Goal: Task Accomplishment & Management: Manage account settings

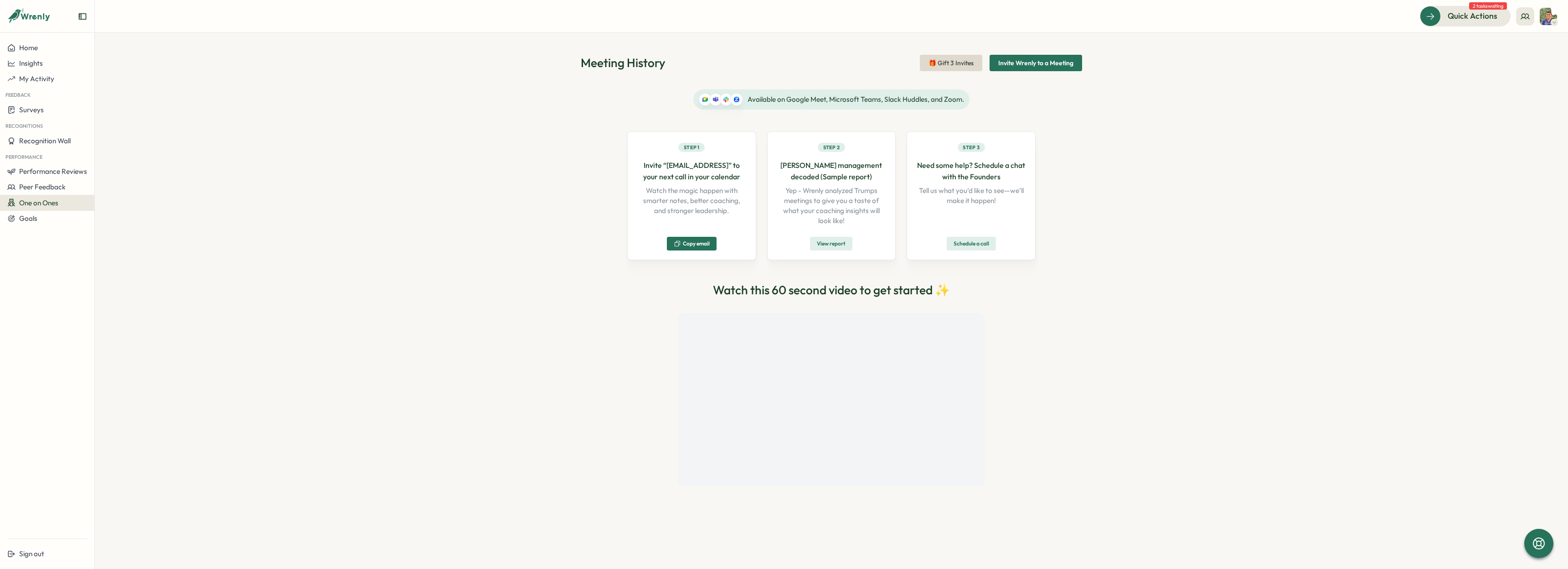
click at [1301, 301] on div "Meeting History 🎁 Gift 3 Invites Invite Wrenly to a Meeting Available on Google…" at bounding box center [831, 301] width 1473 height 536
click at [53, 191] on button "Peer Feedback" at bounding box center [47, 186] width 94 height 15
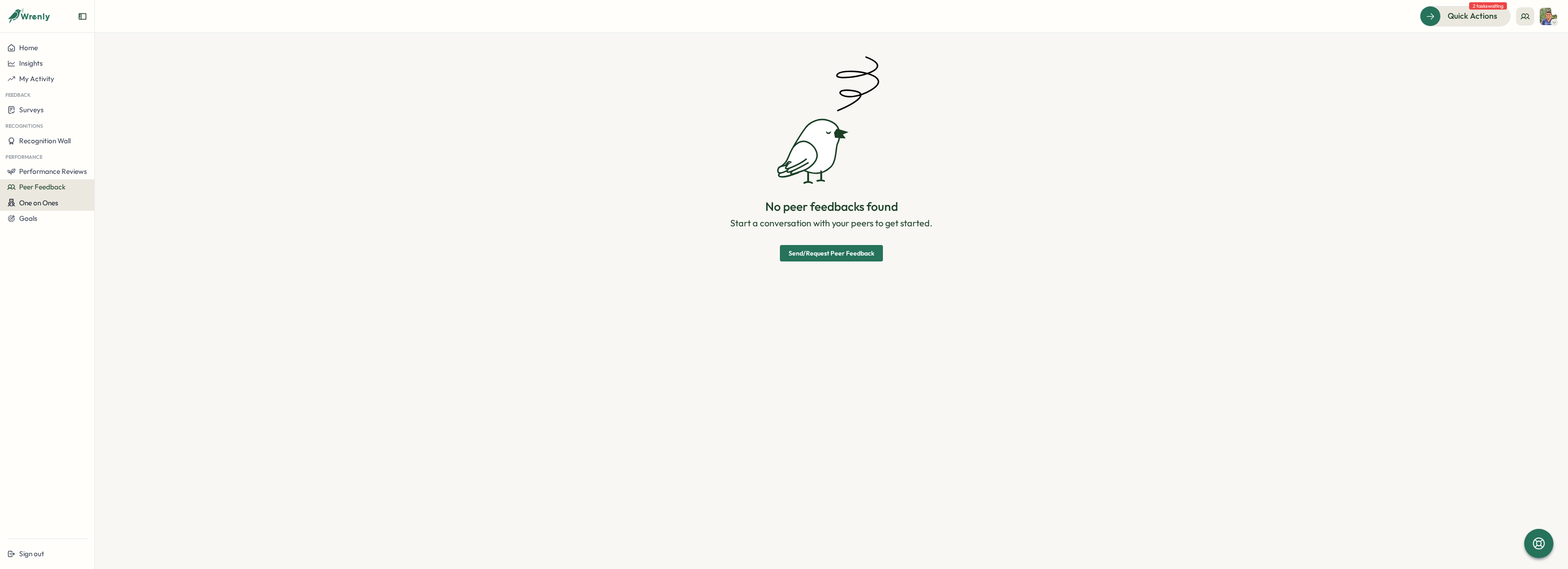
click at [54, 202] on span "One on Ones" at bounding box center [38, 203] width 39 height 9
click at [131, 186] on div "Meetings" at bounding box center [129, 185] width 65 height 10
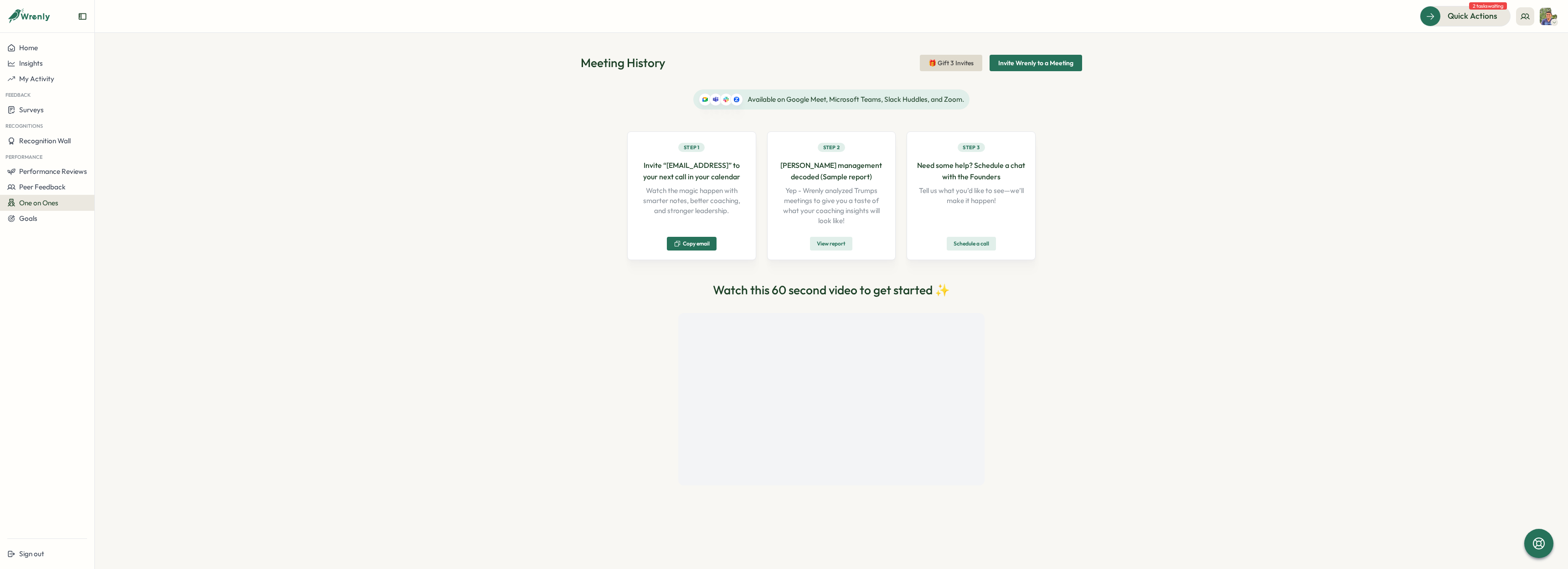
click at [72, 202] on div "One on Ones" at bounding box center [47, 203] width 80 height 9
click at [159, 206] on div "Pre-Meeting Surveys" at bounding box center [129, 202] width 65 height 10
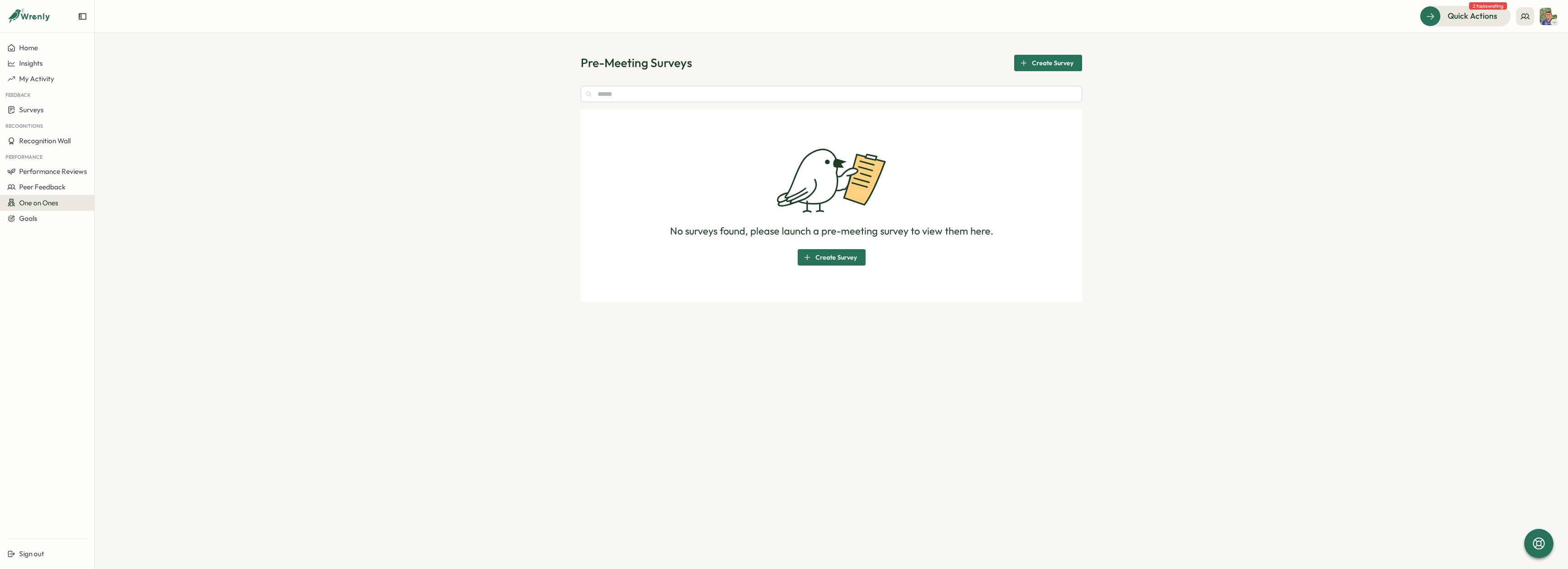
click at [1031, 66] on div "Create Survey" at bounding box center [1047, 63] width 54 height 15
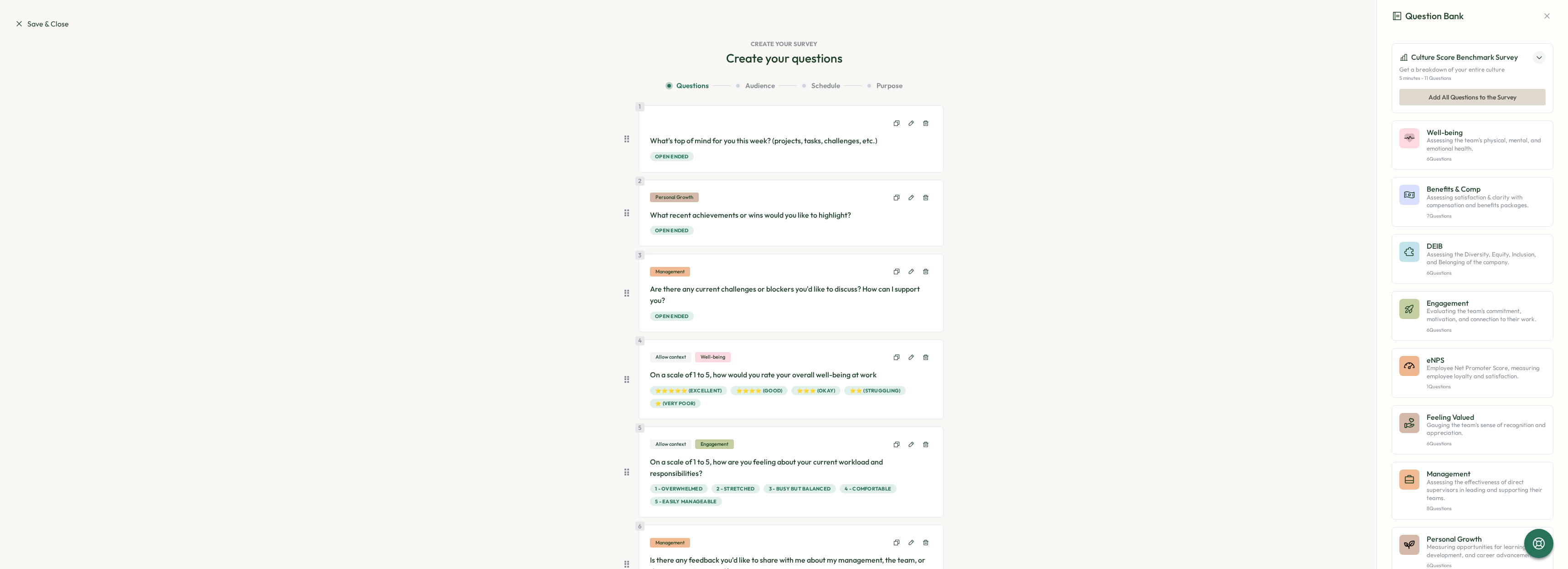
click at [19, 27] on icon at bounding box center [19, 23] width 9 height 9
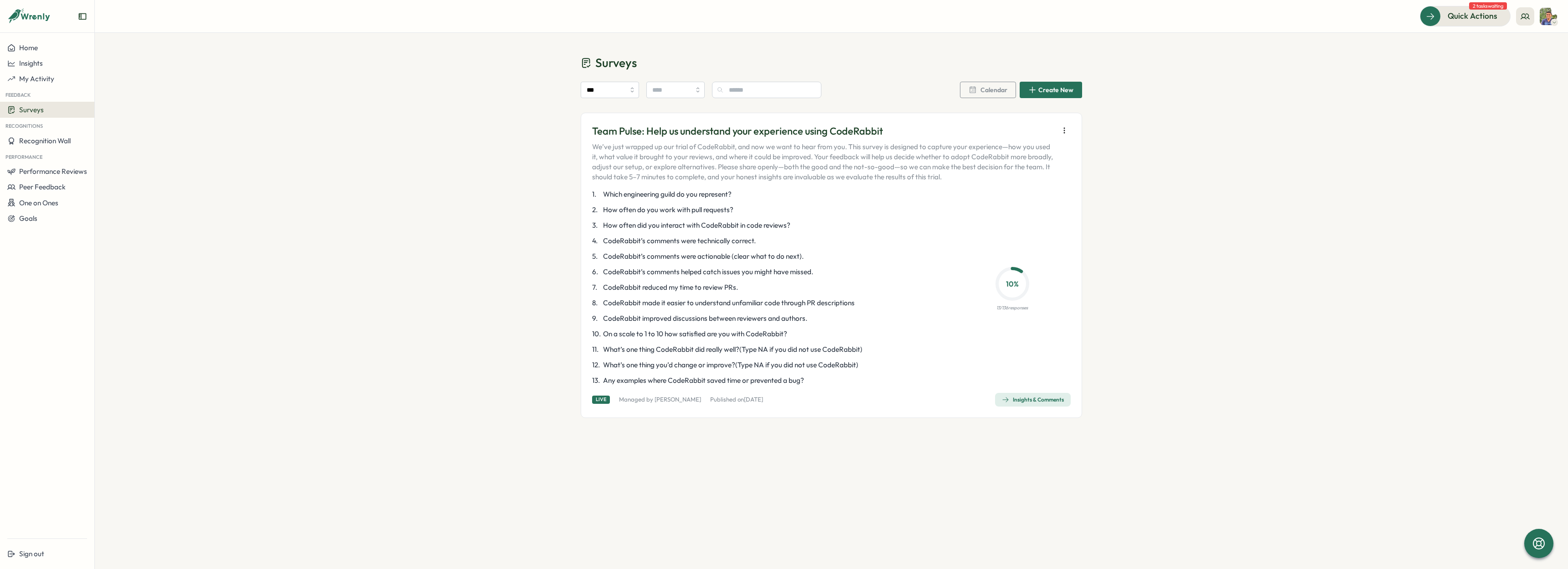
click at [720, 289] on span "CodeRabbit reduced my time to review PRs." at bounding box center [671, 288] width 135 height 10
click at [1021, 403] on span "Insights & Comments" at bounding box center [1033, 399] width 62 height 13
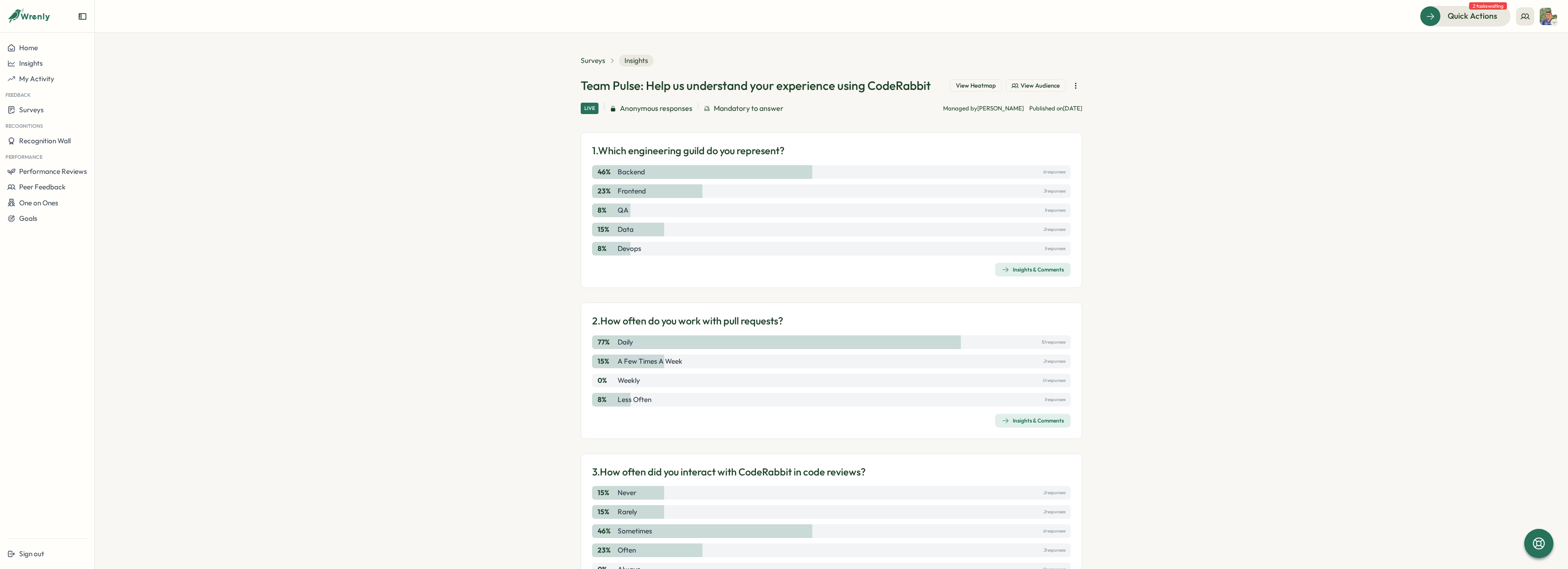
click at [1073, 85] on icon "button" at bounding box center [1076, 85] width 9 height 9
click at [1043, 104] on span "Give access to results & replies" at bounding box center [1009, 103] width 93 height 8
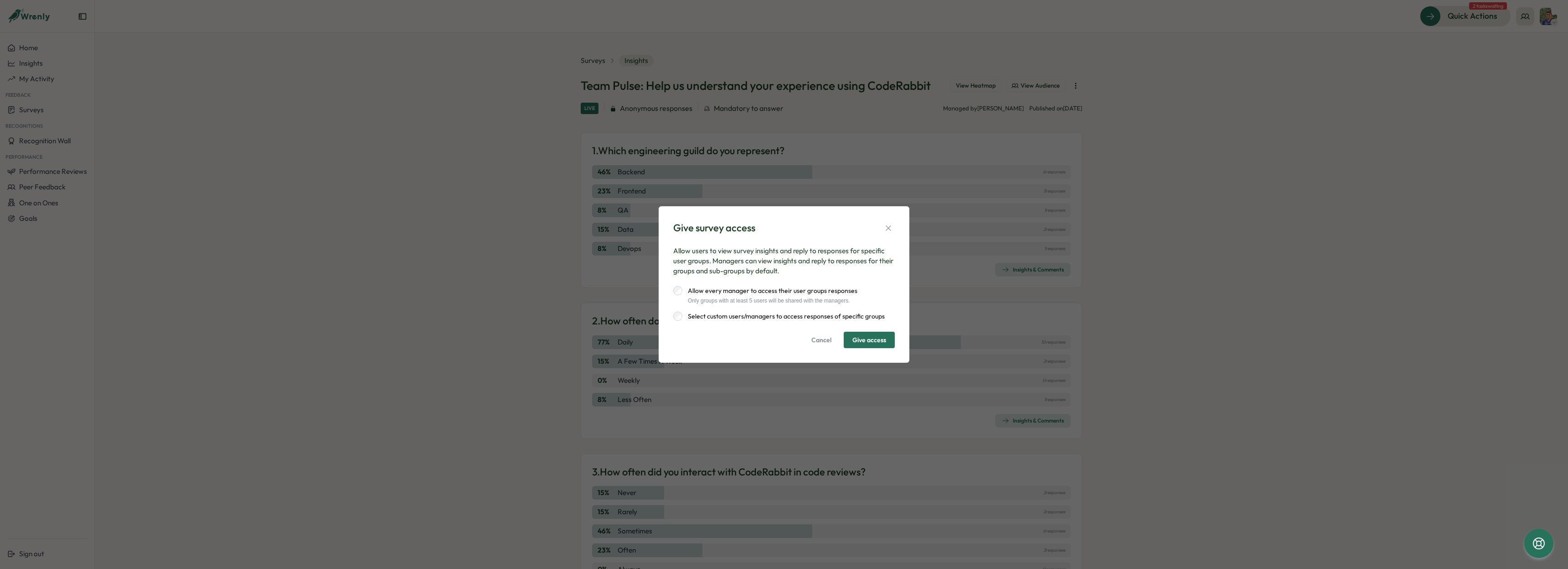
click at [738, 316] on label "Select custom users/managers to access responses of specific groups" at bounding box center [783, 316] width 202 height 9
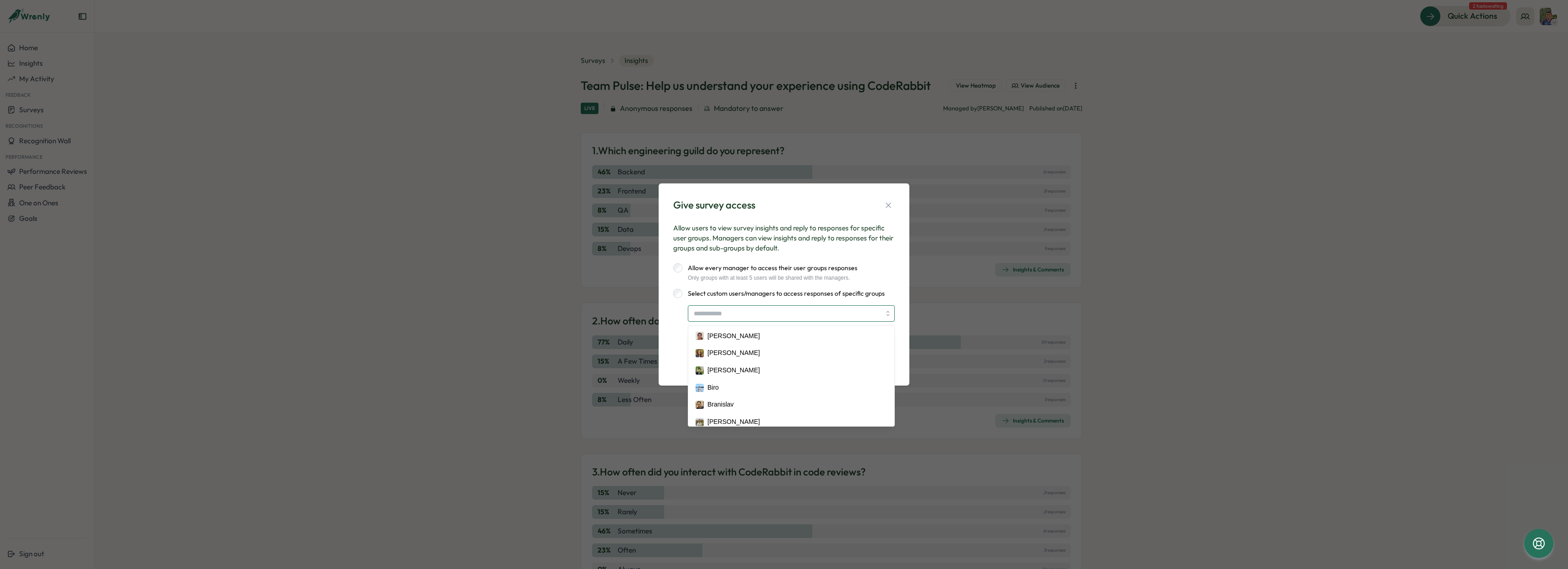
click at [761, 314] on input "search" at bounding box center [787, 313] width 187 height 15
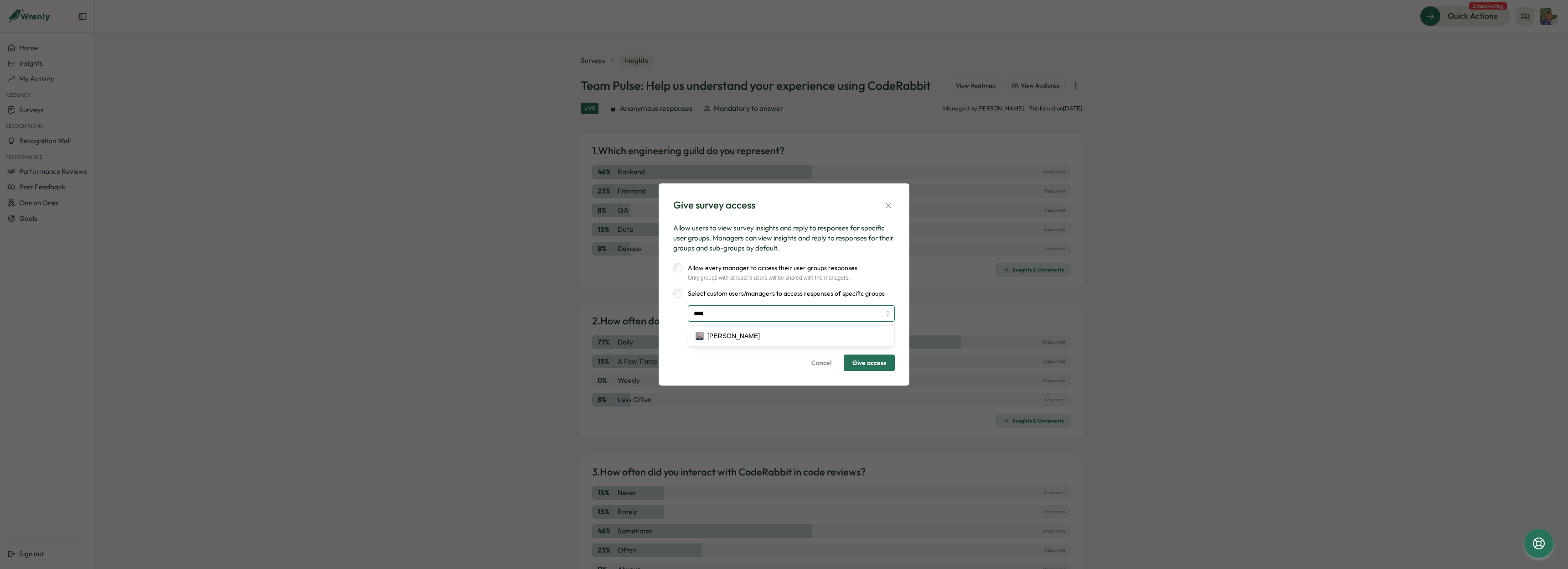
type input "*****"
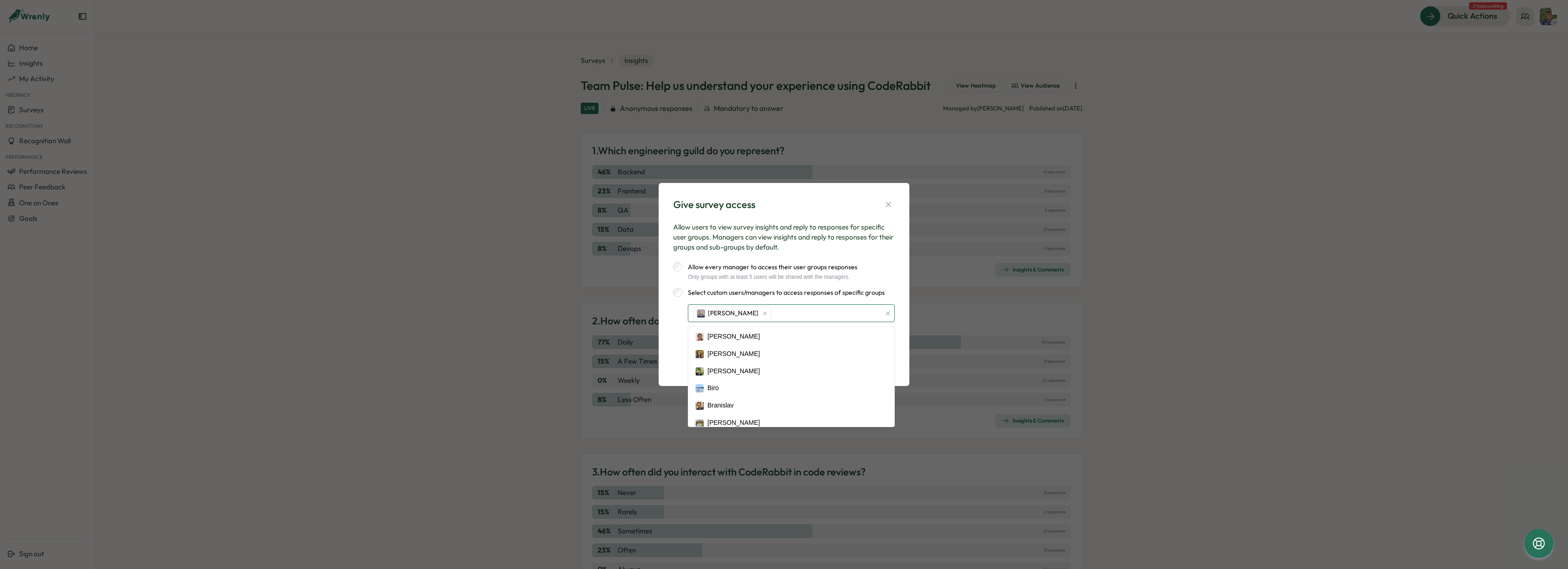
click at [782, 309] on div "Radomir Sebek" at bounding box center [786, 313] width 189 height 17
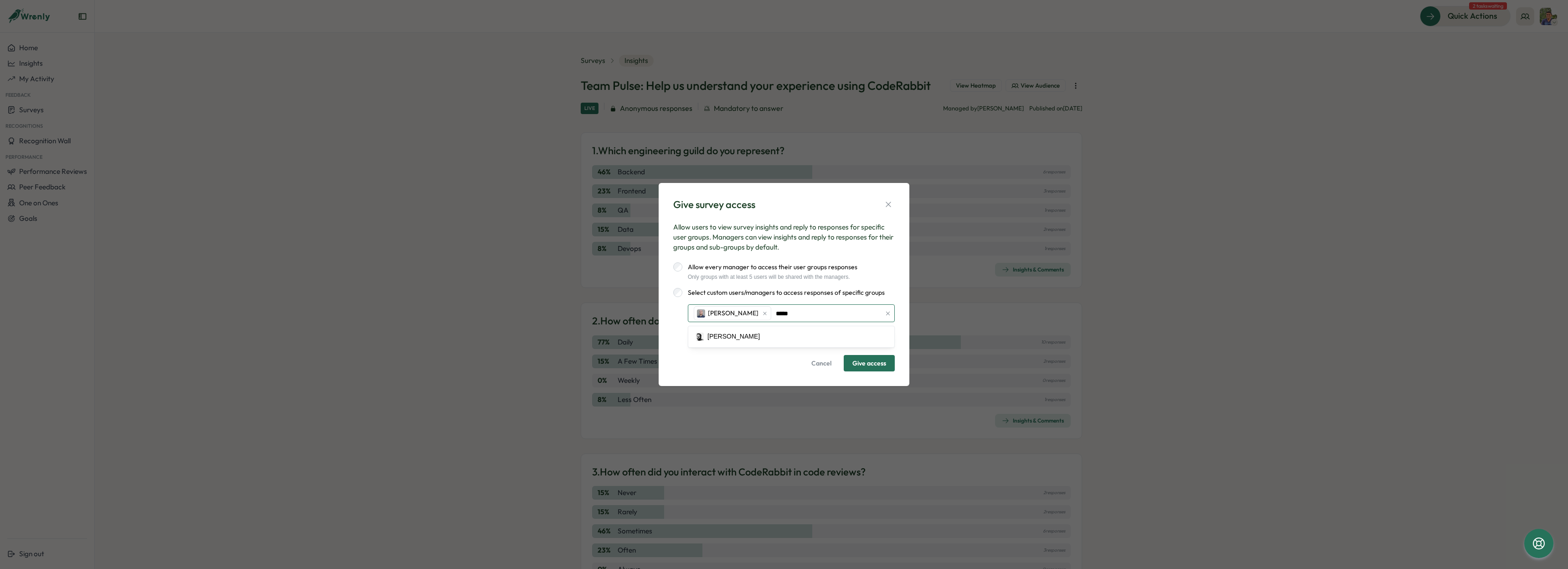
type input "******"
click at [832, 313] on div "Radomir Sebek Nelson" at bounding box center [786, 313] width 189 height 17
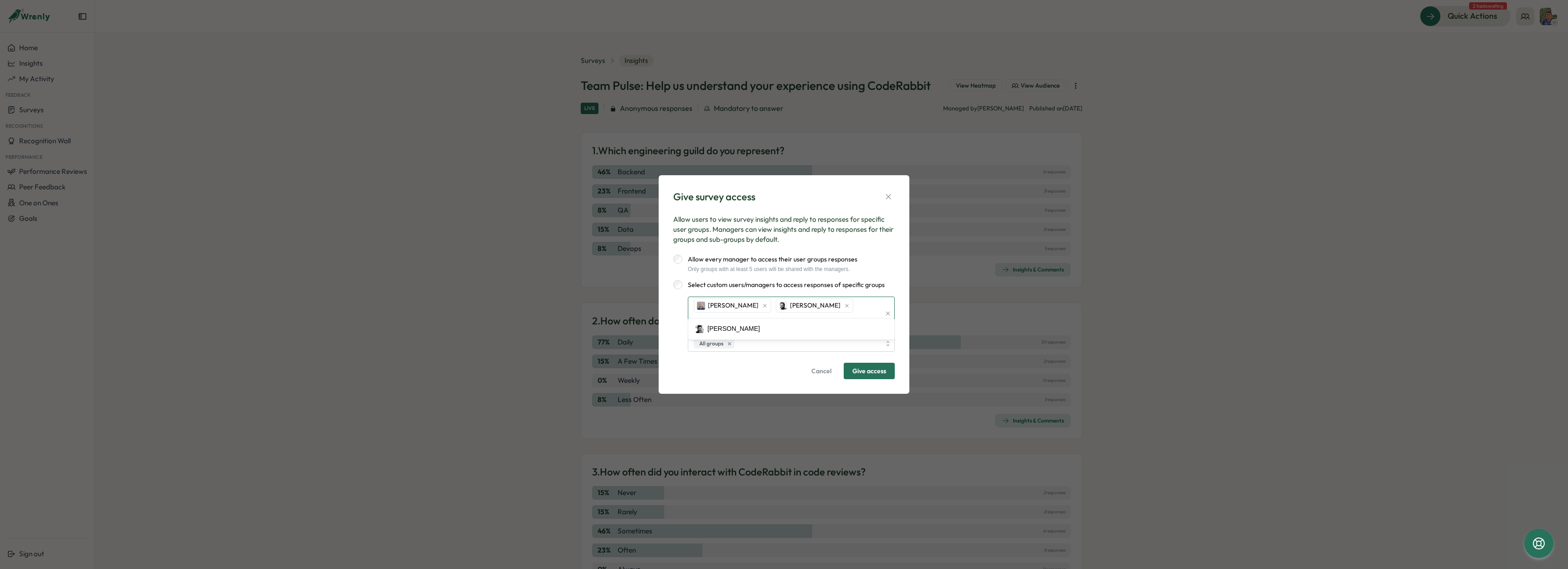
type input "*"
type input "*****"
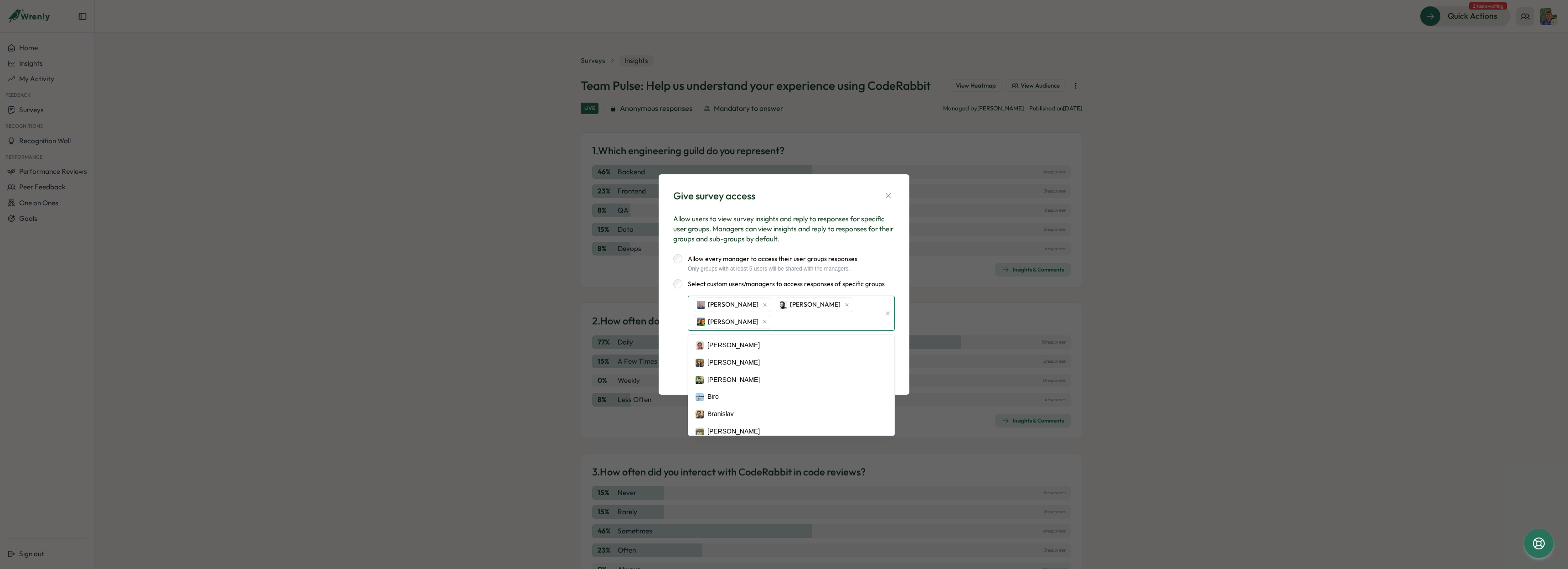
click at [828, 322] on div "Radomir Sebek Nelson Slava Leonov" at bounding box center [786, 313] width 189 height 34
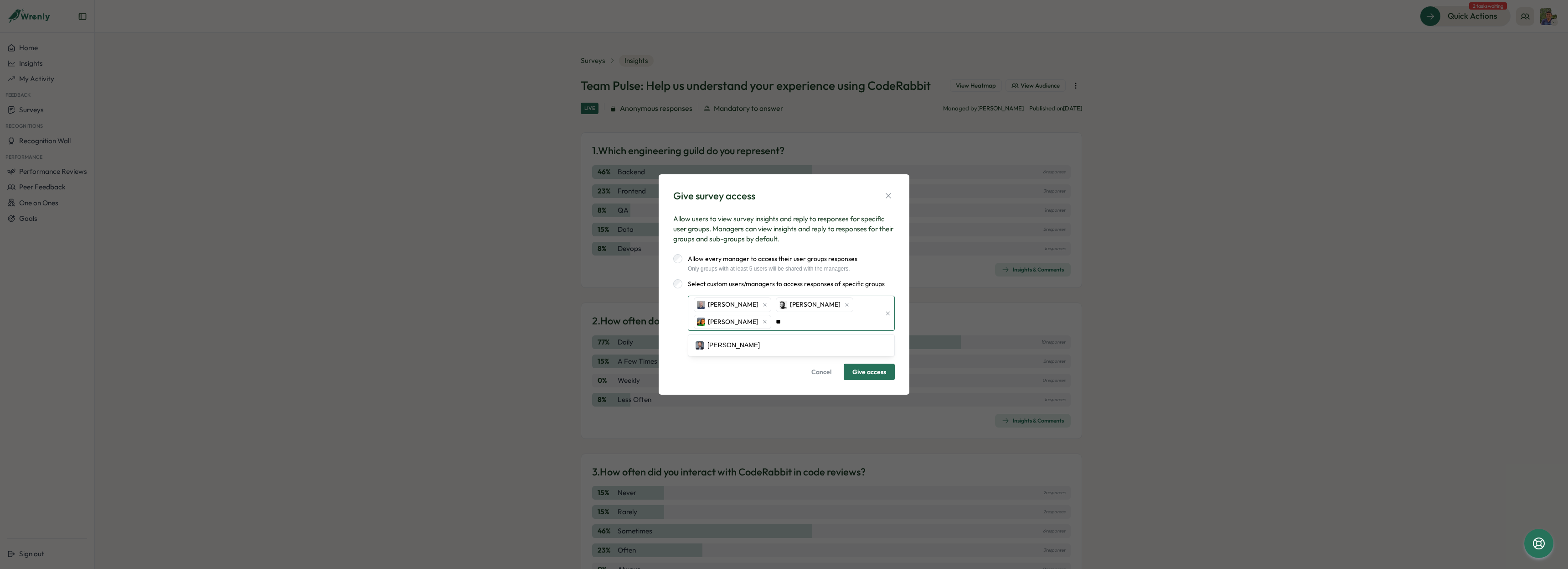
type input "*"
type input "****"
click at [861, 378] on span "Give access" at bounding box center [869, 372] width 33 height 15
click at [872, 370] on span "Give access" at bounding box center [869, 372] width 33 height 15
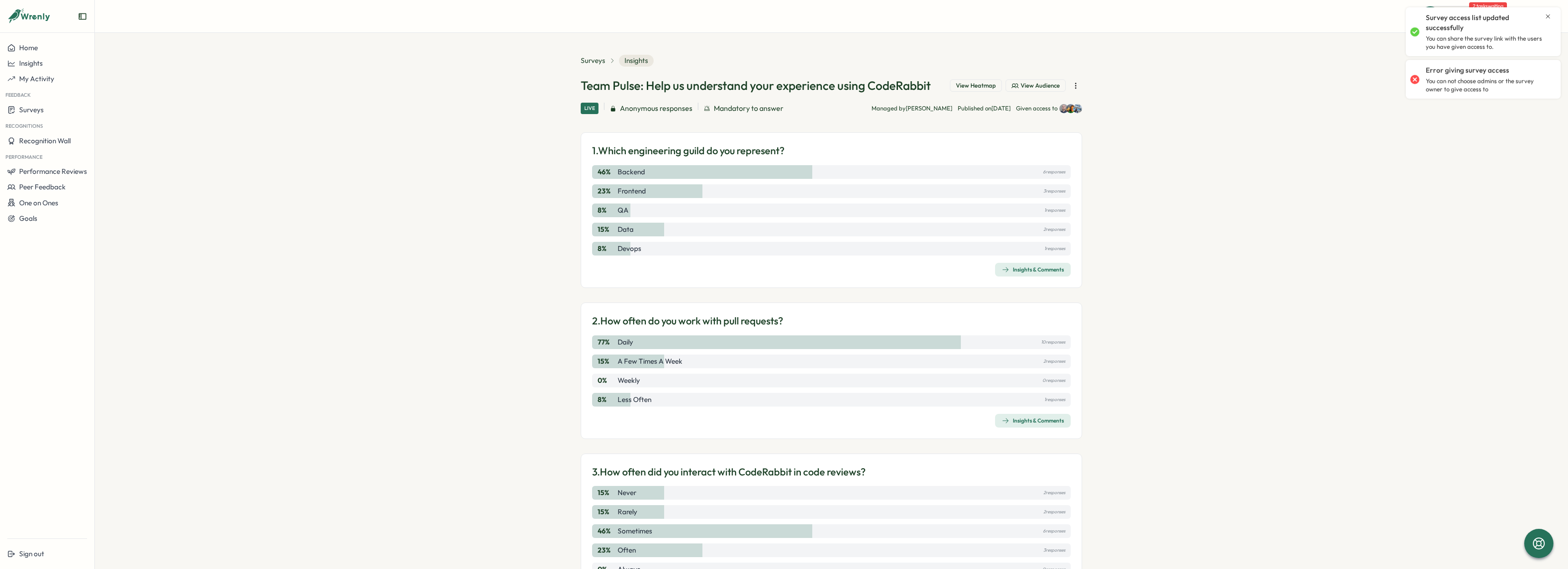
click at [1346, 236] on section "Surveys Insights Team Pulse: Help us understand your experience using CodeRabbi…" at bounding box center [831, 301] width 1473 height 536
click at [1074, 88] on icon "button" at bounding box center [1076, 85] width 9 height 9
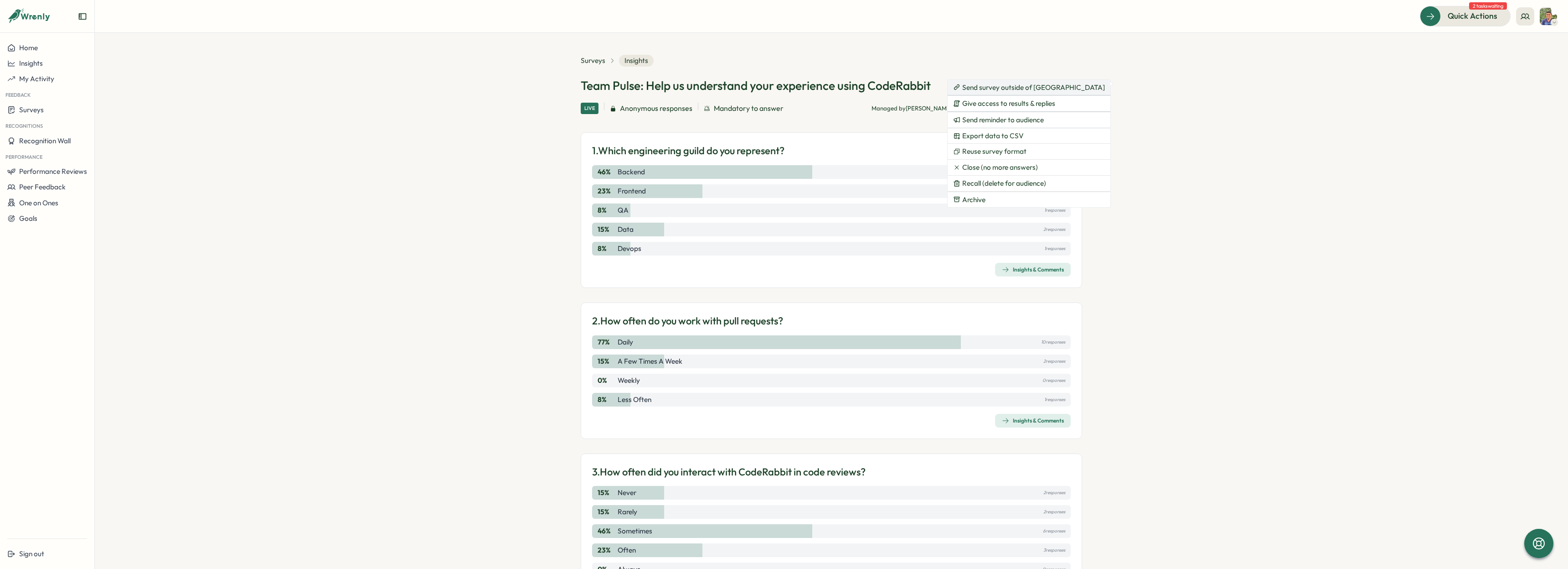
click at [1028, 87] on span "Send survey outside of Slack" at bounding box center [1034, 87] width 142 height 8
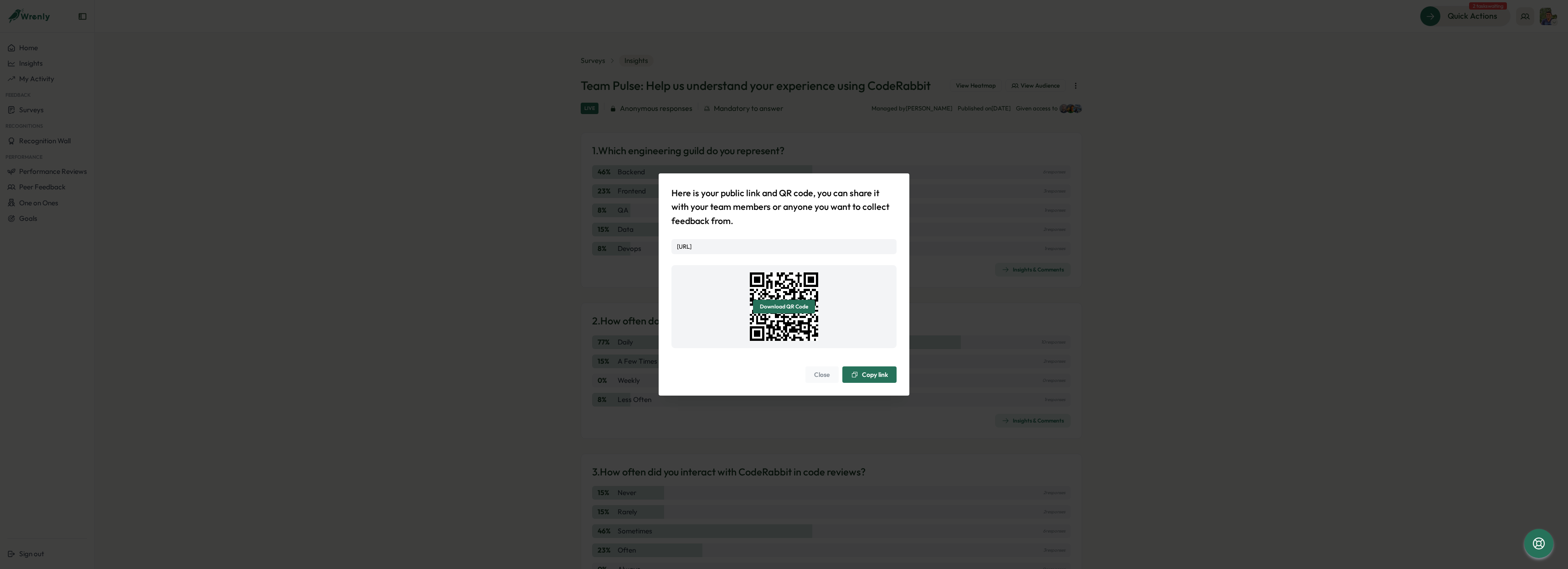
click at [898, 383] on div "Here is your public link and QR code, you can share it with your team members o…" at bounding box center [784, 284] width 233 height 204
click at [878, 378] on span "Copy link" at bounding box center [875, 375] width 26 height 6
click at [1036, 249] on div "Here is your public link and QR code, you can share it with your team members o…" at bounding box center [784, 284] width 1568 height 569
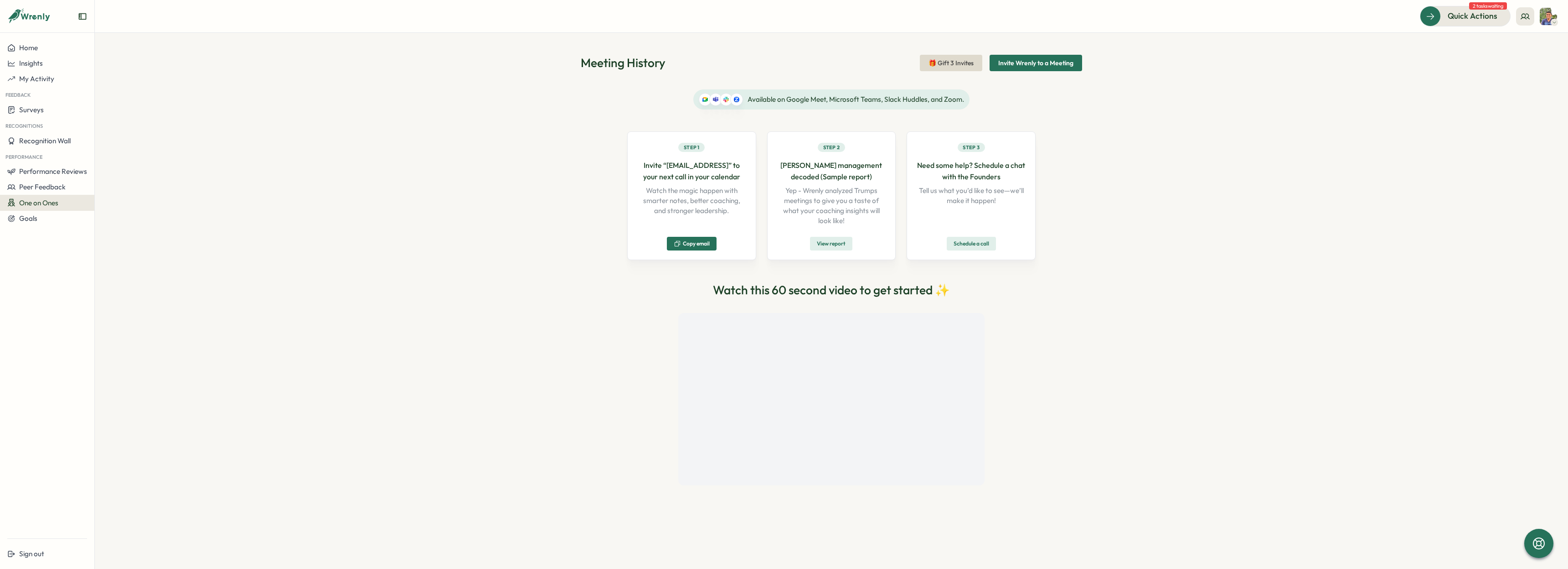
click at [426, 131] on div "Meeting History 🎁 Gift 3 Invites Invite Wrenly to a Meeting Available on Google…" at bounding box center [831, 301] width 1473 height 536
click at [49, 107] on div "Surveys" at bounding box center [47, 110] width 80 height 9
click at [145, 103] on div "Insights" at bounding box center [131, 101] width 68 height 10
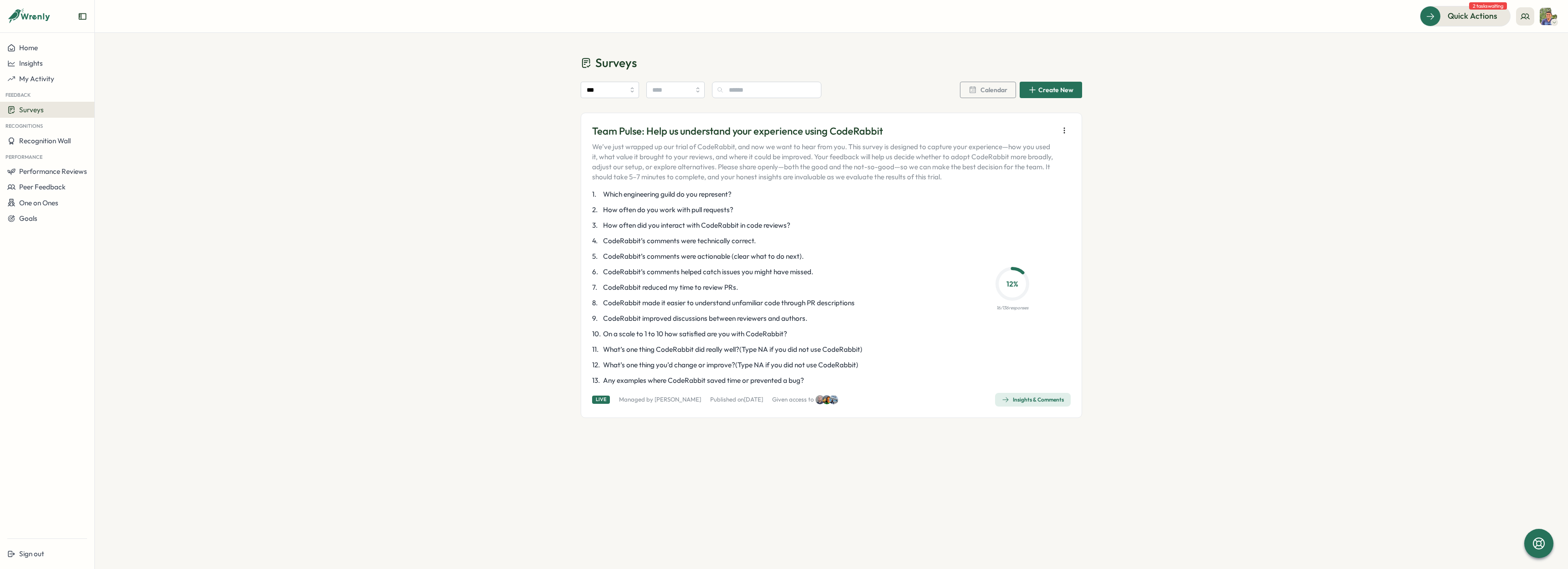
click at [1031, 398] on div "Insights & Comments" at bounding box center [1033, 400] width 62 height 7
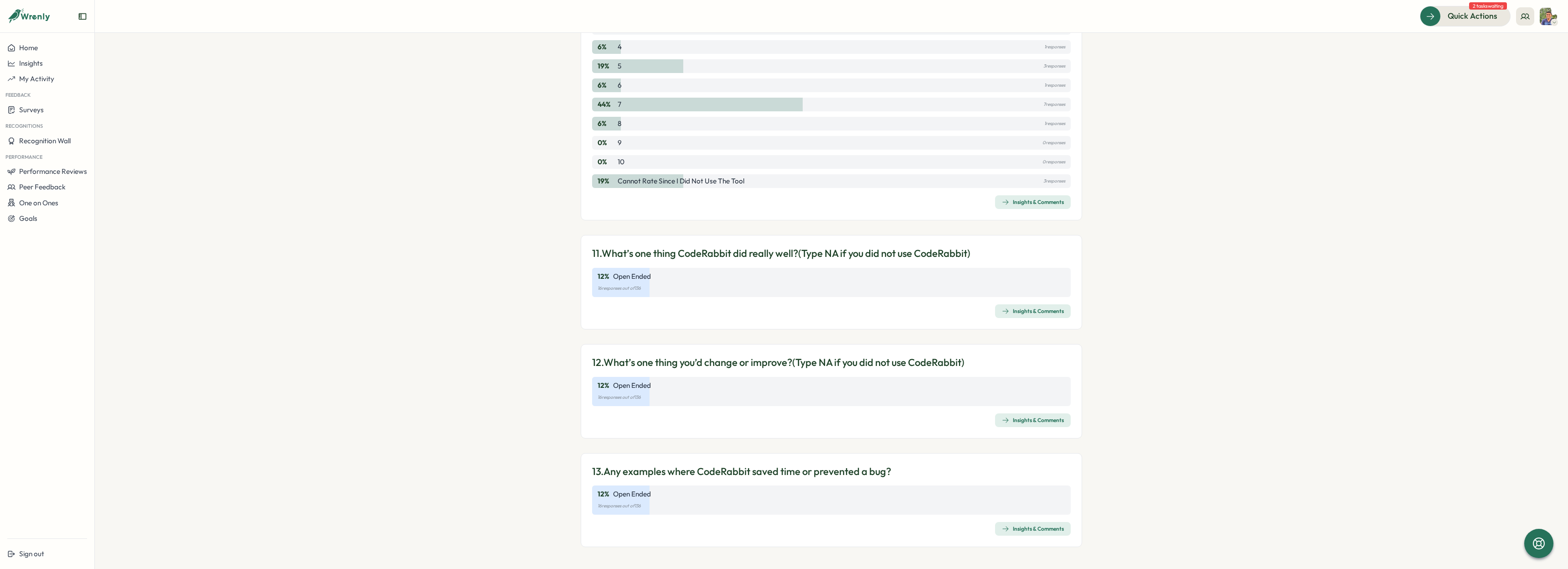
scroll to position [1716, 0]
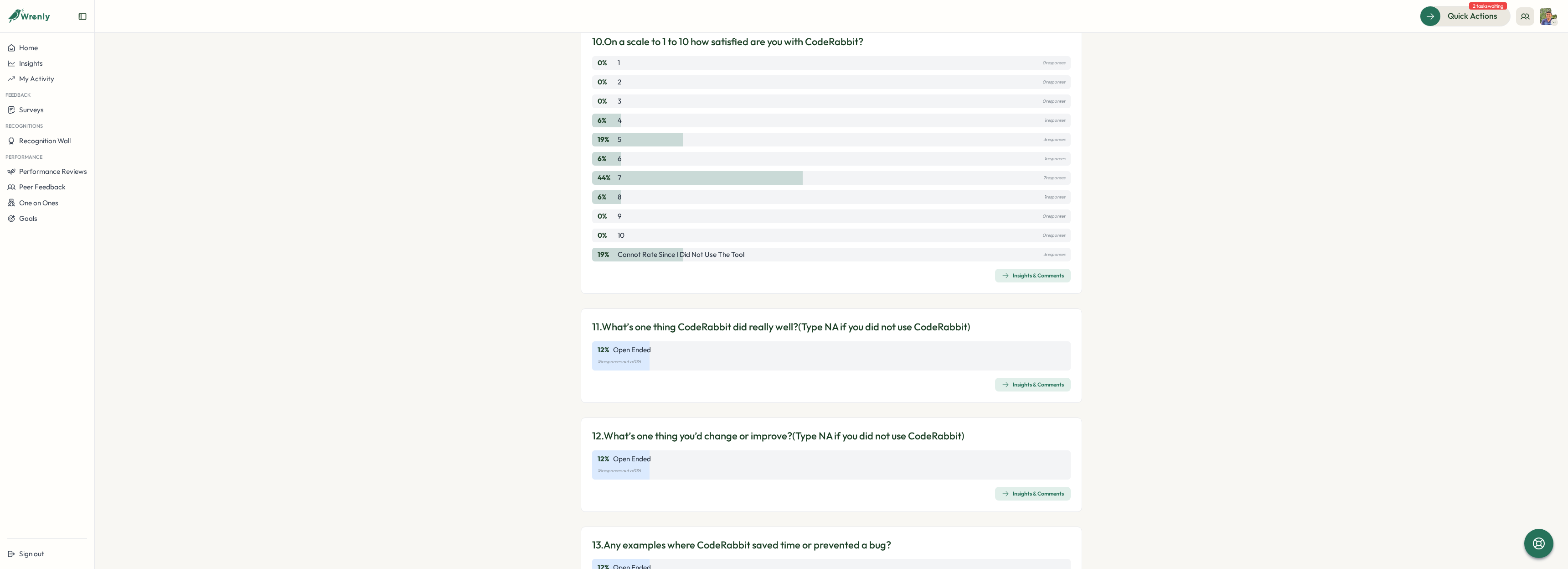
click at [959, 360] on p "16 responses out of 136" at bounding box center [831, 362] width 467 height 10
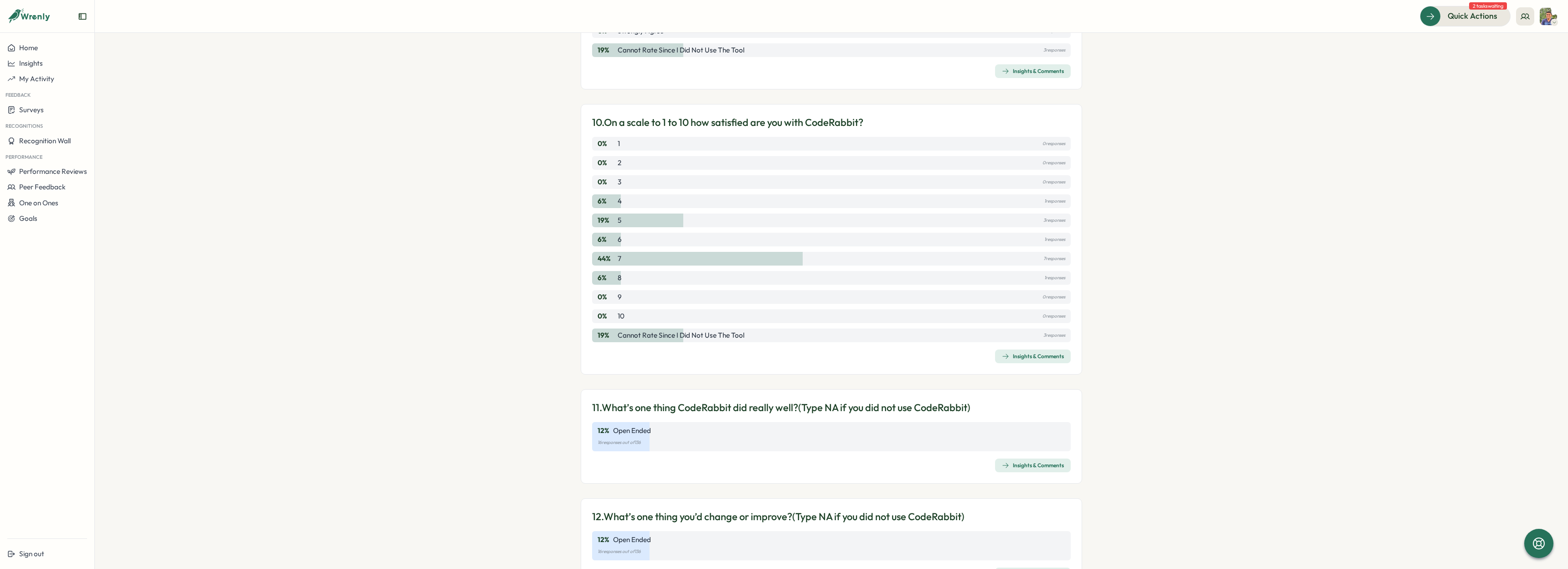
scroll to position [1636, 0]
click at [1042, 447] on div "12 % Open Ended 16 responses out of 136" at bounding box center [831, 436] width 478 height 29
click at [1042, 464] on div "Insights & Comments" at bounding box center [1033, 465] width 62 height 7
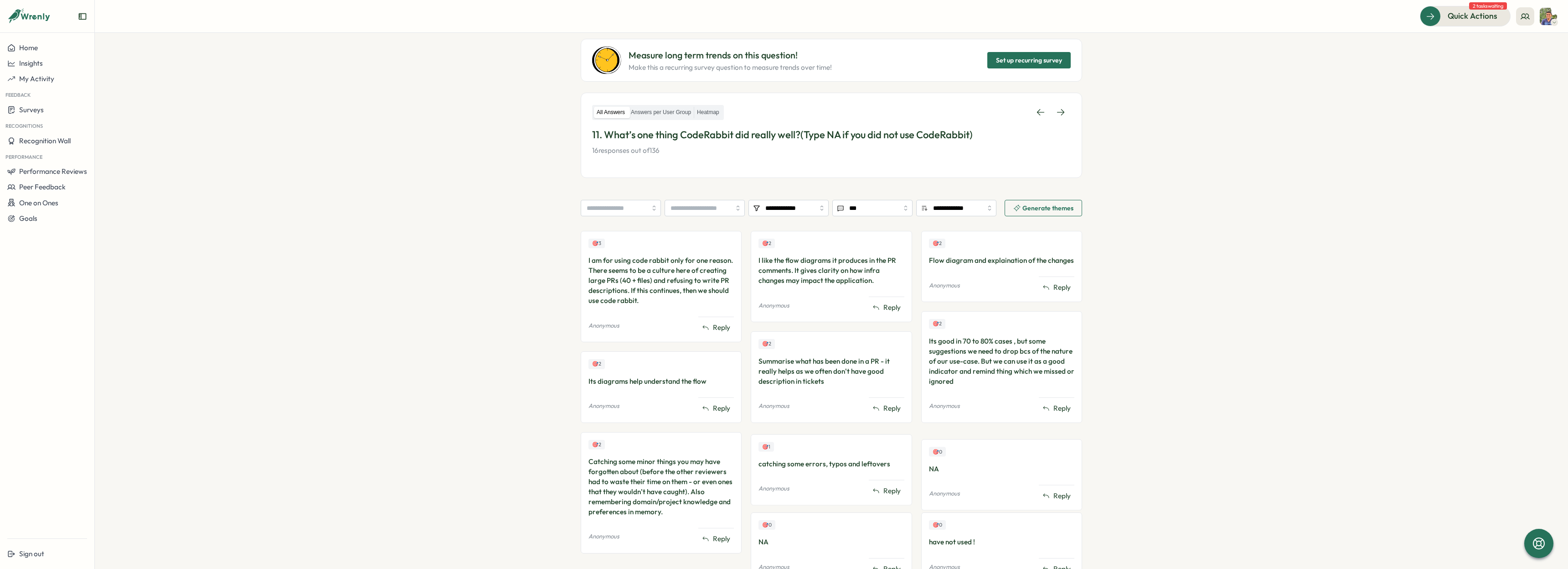
scroll to position [154, 0]
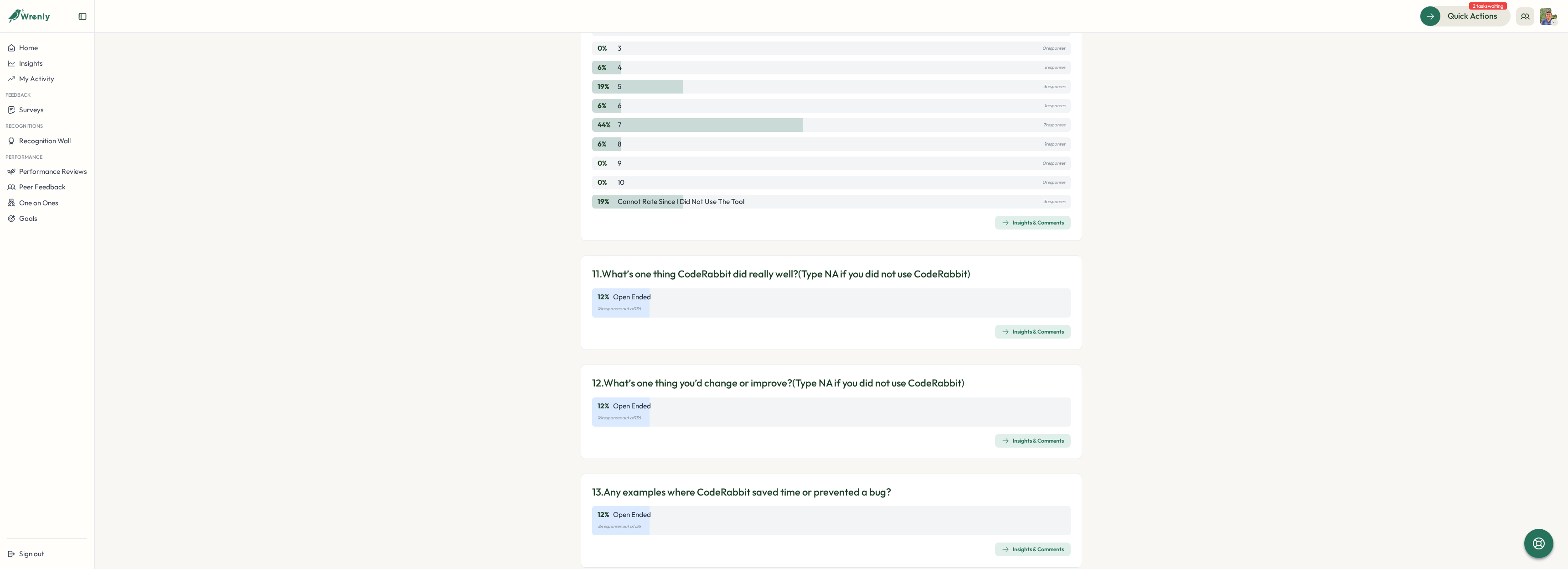
scroll to position [1790, 0]
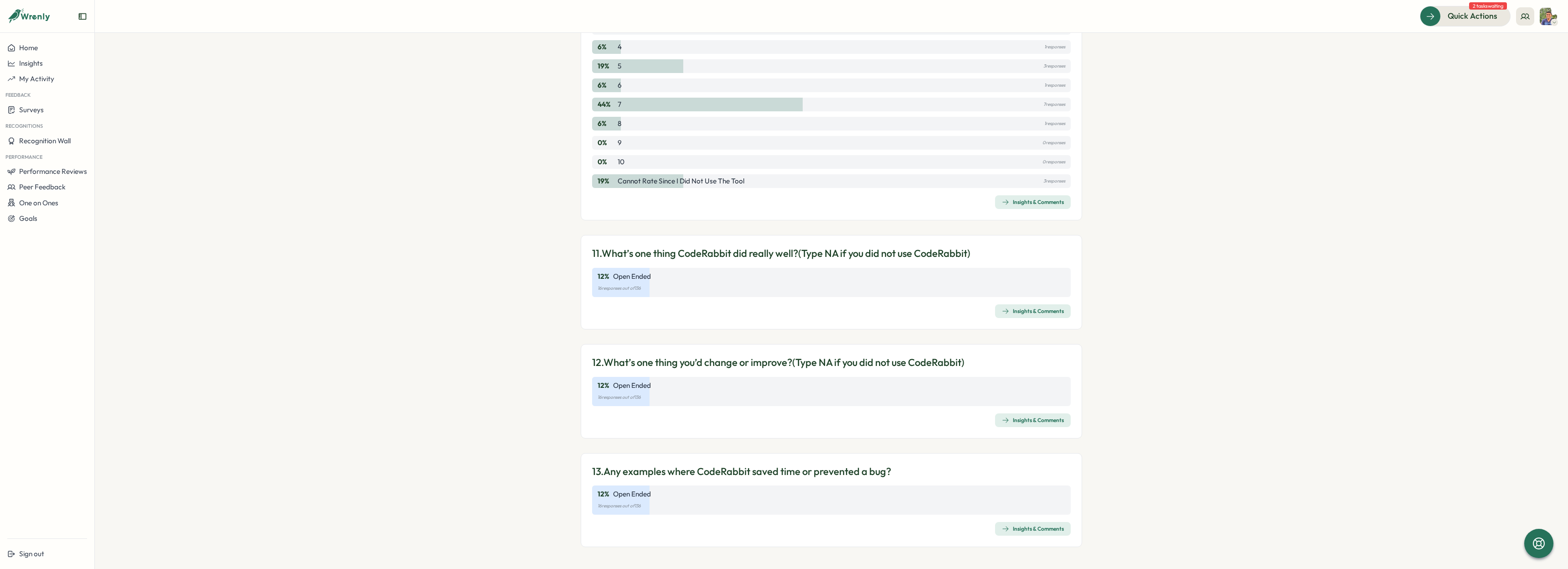
click at [1031, 304] on button "Insights & Comments" at bounding box center [1033, 311] width 75 height 13
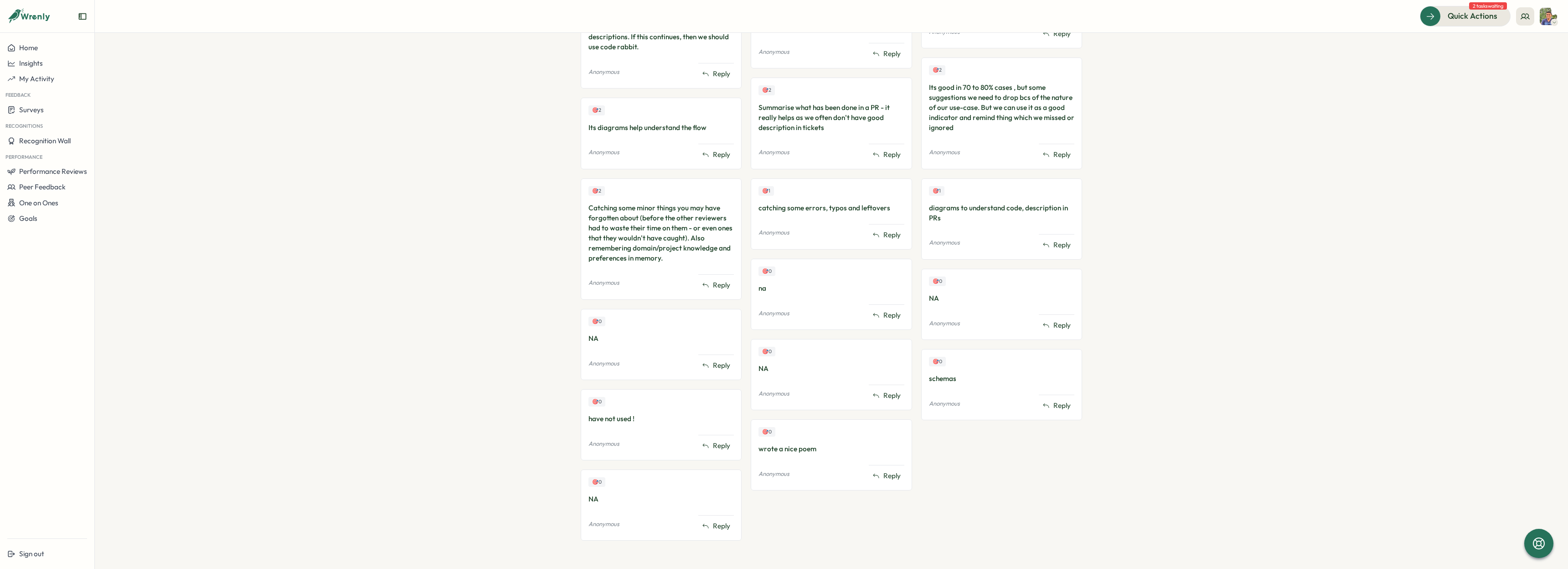
scroll to position [339, 0]
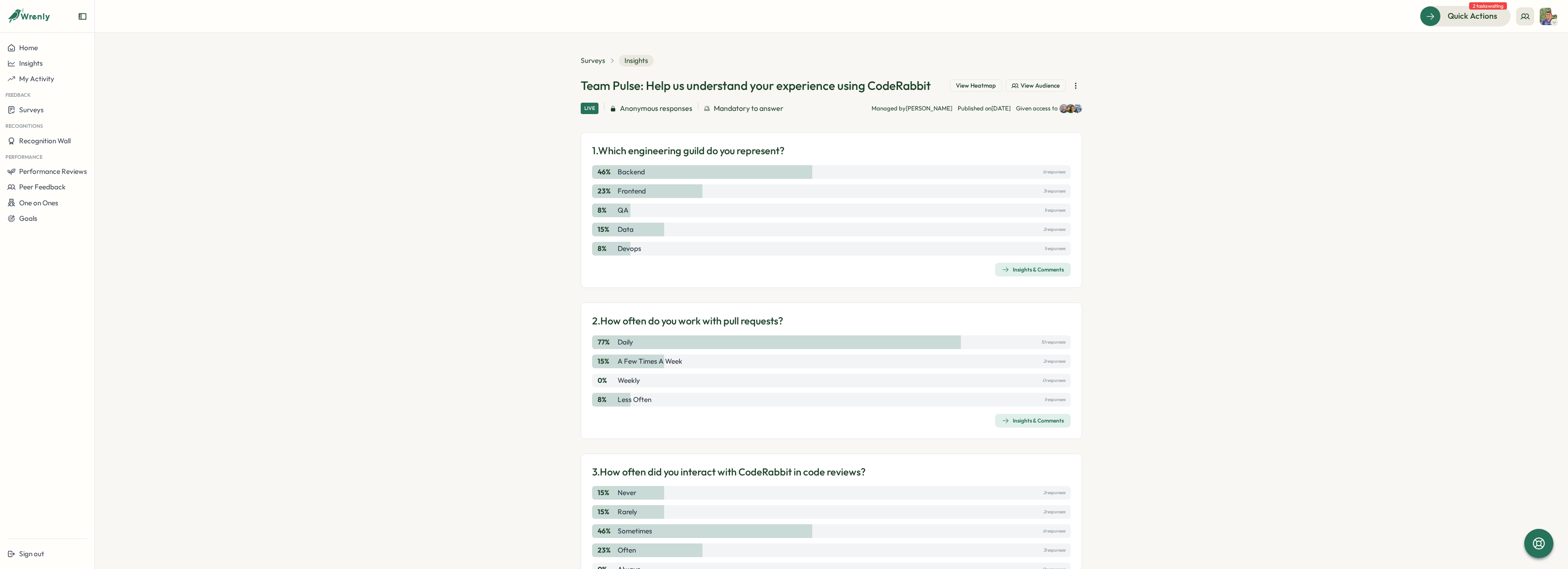
click at [1033, 264] on span "Insights & Comments" at bounding box center [1033, 269] width 62 height 13
click at [973, 83] on span "View Heatmap" at bounding box center [976, 85] width 40 height 8
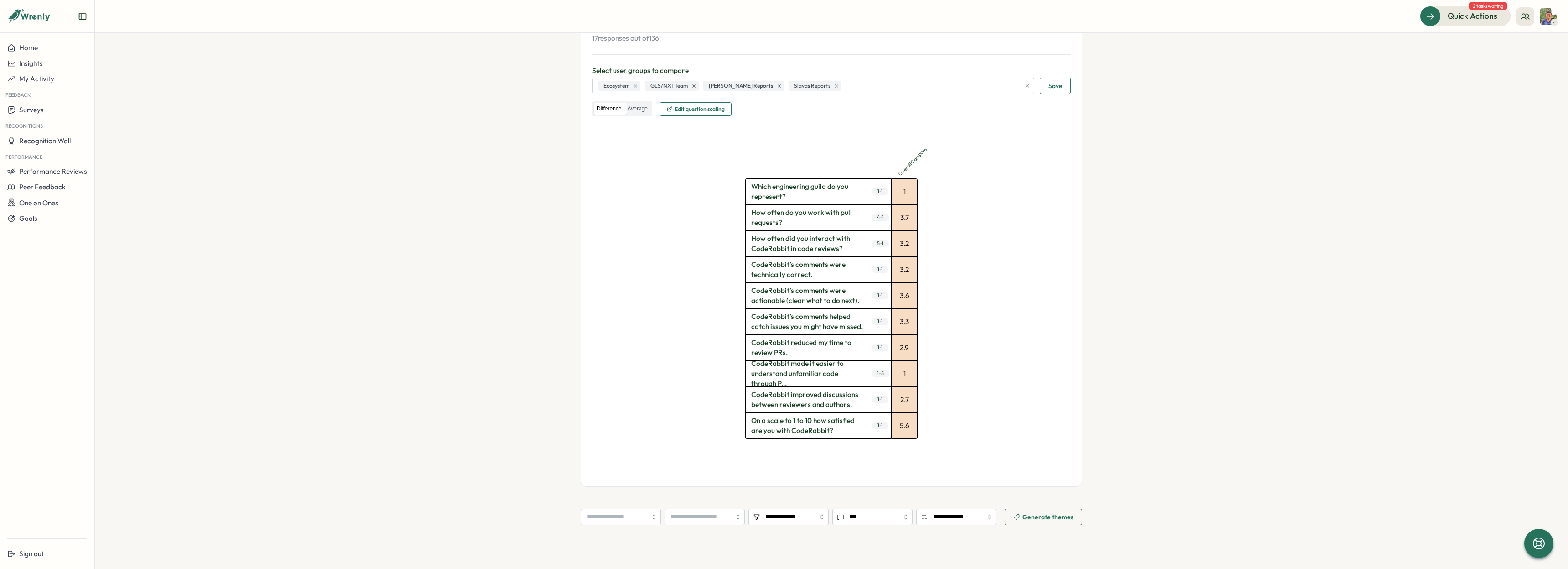
scroll to position [353, 0]
